Goal: Information Seeking & Learning: Learn about a topic

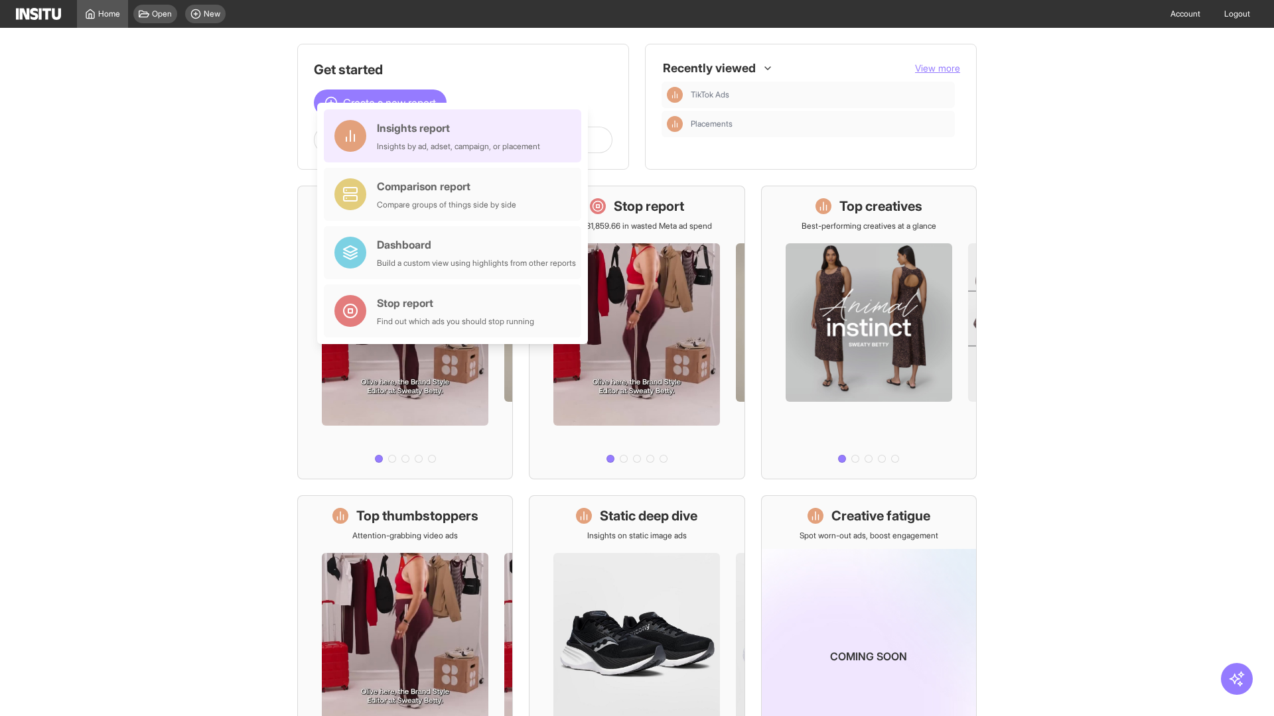
click at [456, 136] on div "Insights report Insights by ad, adset, campaign, or placement" at bounding box center [458, 136] width 163 height 32
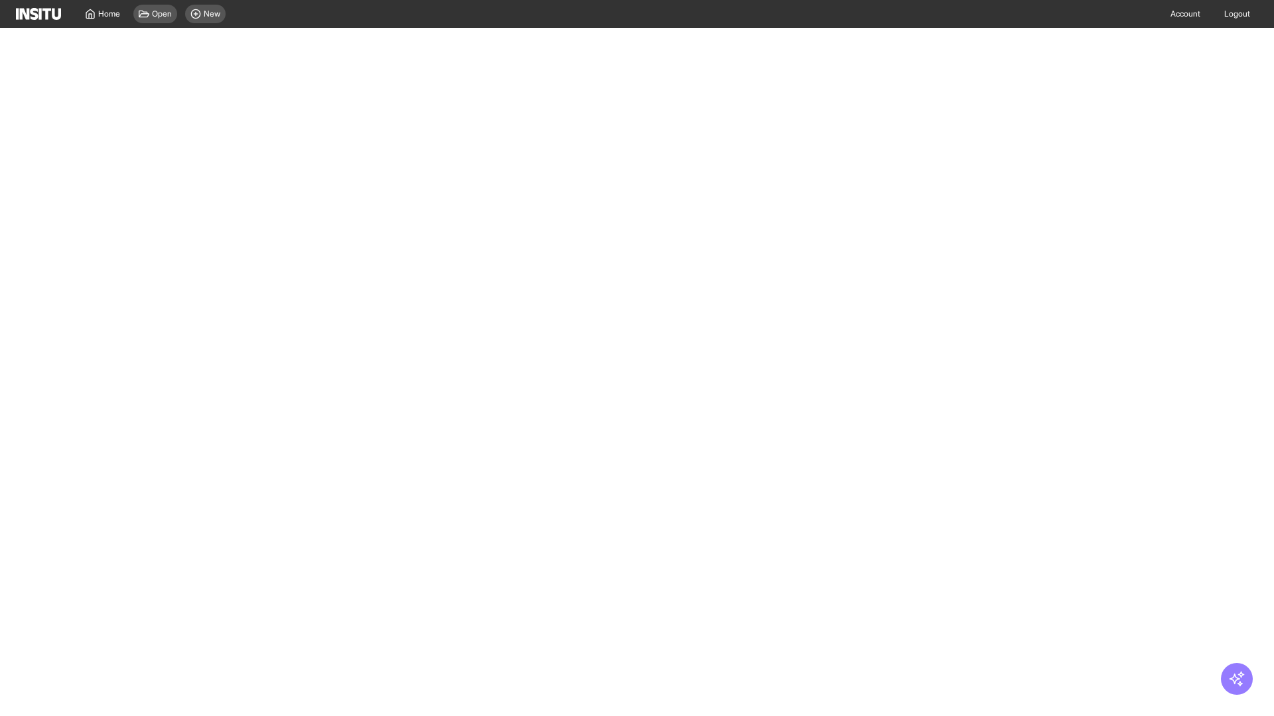
select select "**"
